Goal: Navigation & Orientation: Find specific page/section

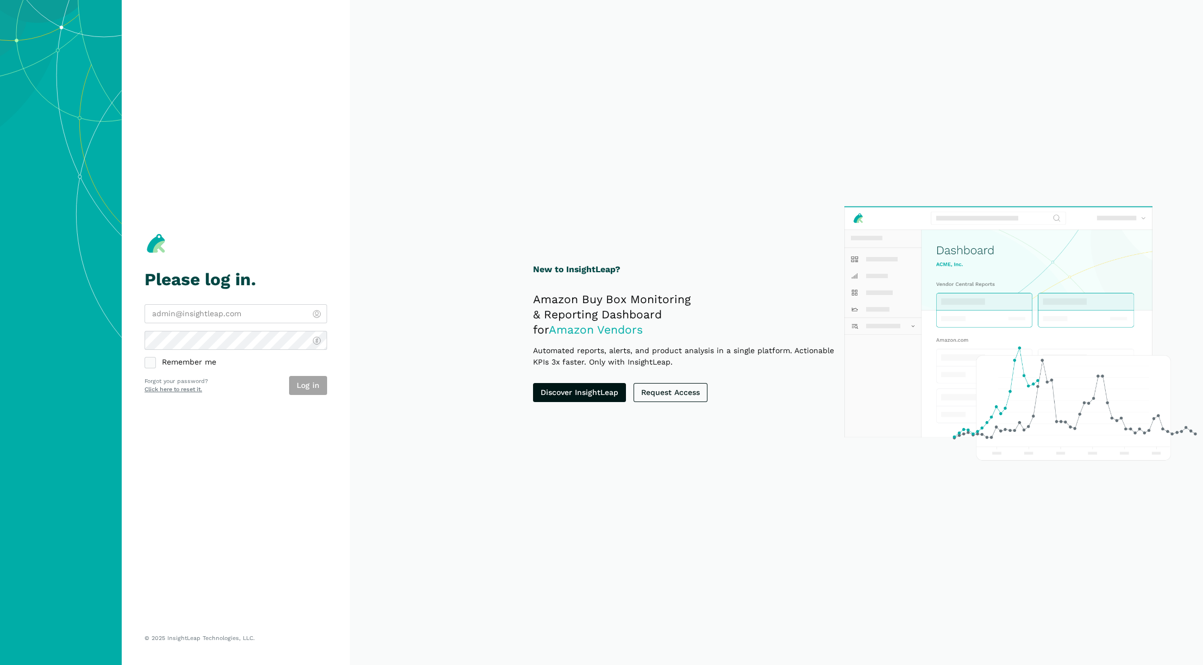
type input "[PERSON_NAME][EMAIL_ADDRESS][DOMAIN_NAME]"
click at [153, 360] on label "Remember me" at bounding box center [236, 363] width 183 height 10
click at [145, 358] on input "Remember me" at bounding box center [145, 358] width 1 height 1
checkbox input "true"
click at [312, 390] on button "Log in" at bounding box center [308, 385] width 38 height 19
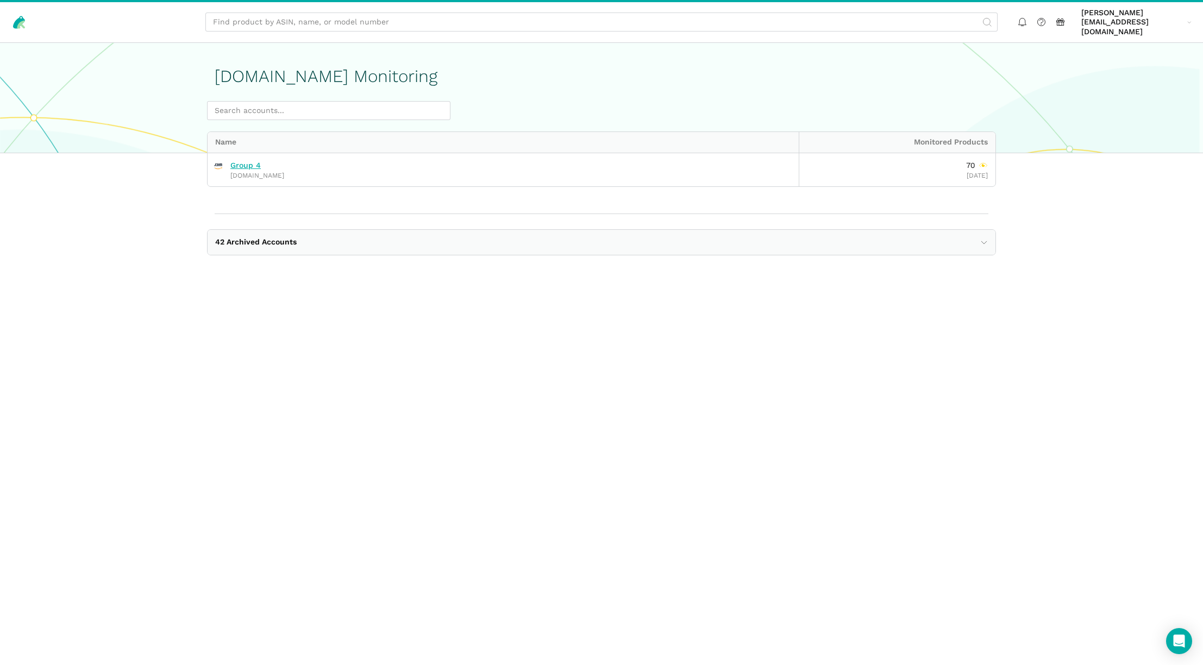
click at [253, 161] on link "Group 4" at bounding box center [245, 166] width 30 height 10
